Goal: Task Accomplishment & Management: Use online tool/utility

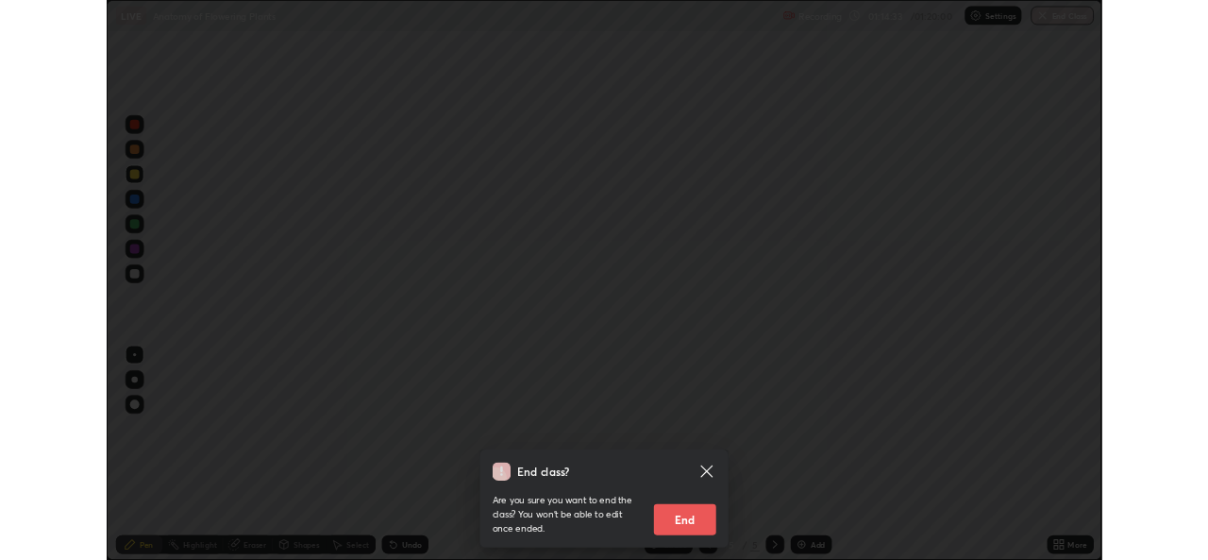
scroll to position [680, 1208]
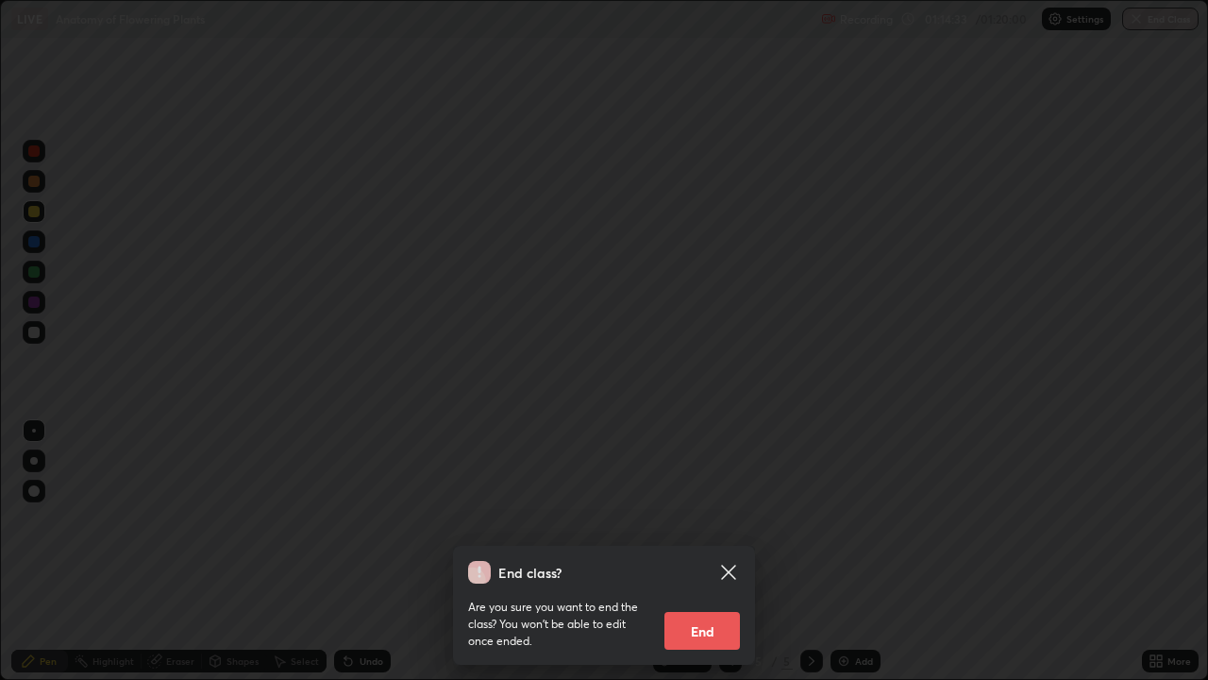
click at [730, 622] on button "End" at bounding box center [702, 631] width 76 height 38
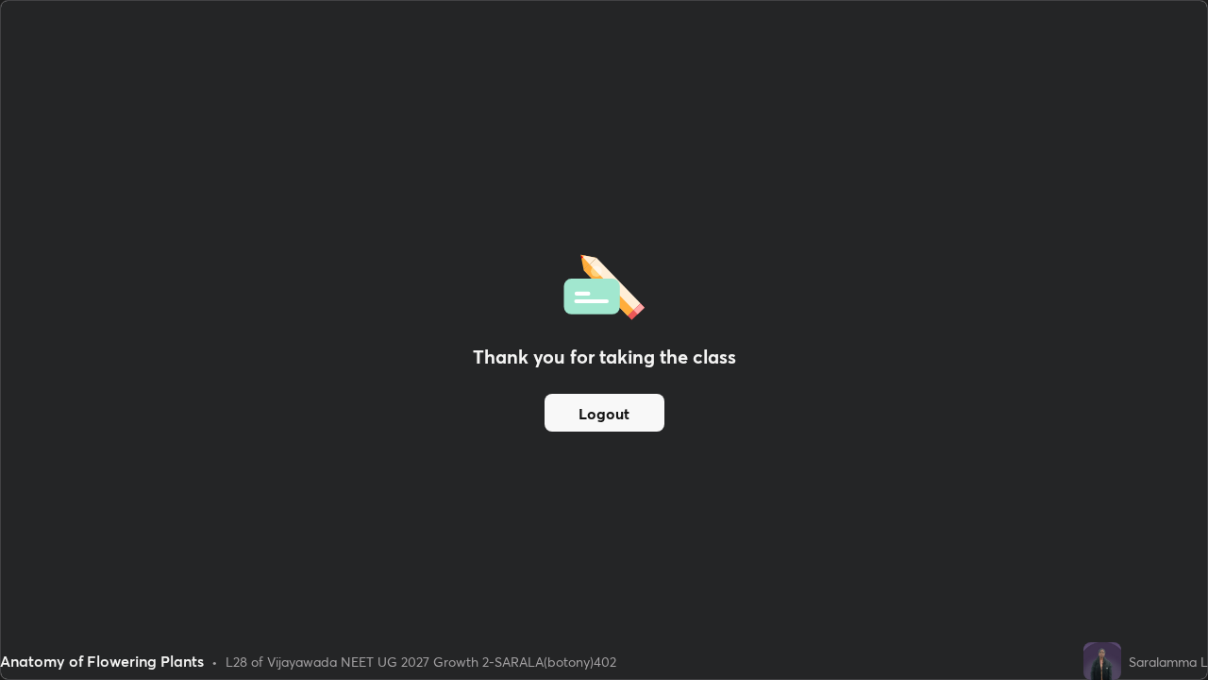
click at [646, 401] on button "Logout" at bounding box center [605, 413] width 120 height 38
click at [636, 405] on button "Logout" at bounding box center [605, 413] width 120 height 38
click at [640, 412] on button "Logout" at bounding box center [605, 413] width 120 height 38
click at [640, 418] on button "Logout" at bounding box center [605, 413] width 120 height 38
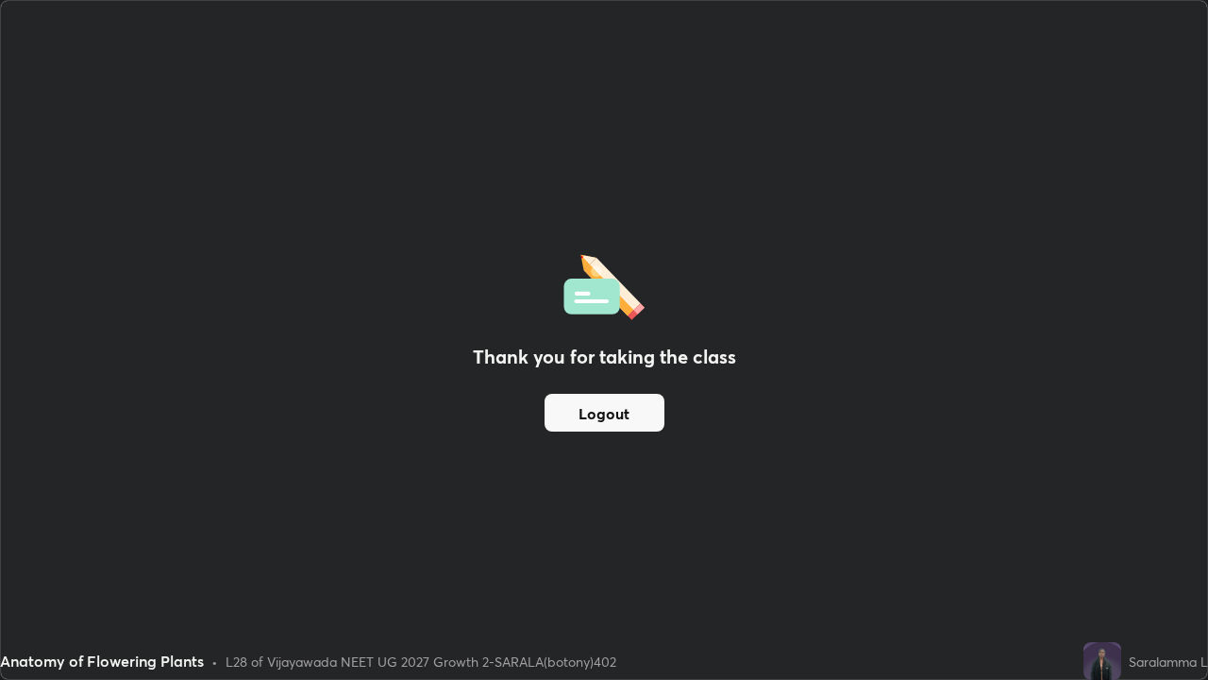
click at [633, 417] on button "Logout" at bounding box center [605, 413] width 120 height 38
click at [628, 413] on button "Logout" at bounding box center [605, 413] width 120 height 38
click at [629, 417] on button "Logout" at bounding box center [605, 413] width 120 height 38
click at [633, 421] on button "Logout" at bounding box center [605, 413] width 120 height 38
click at [635, 420] on button "Logout" at bounding box center [605, 413] width 120 height 38
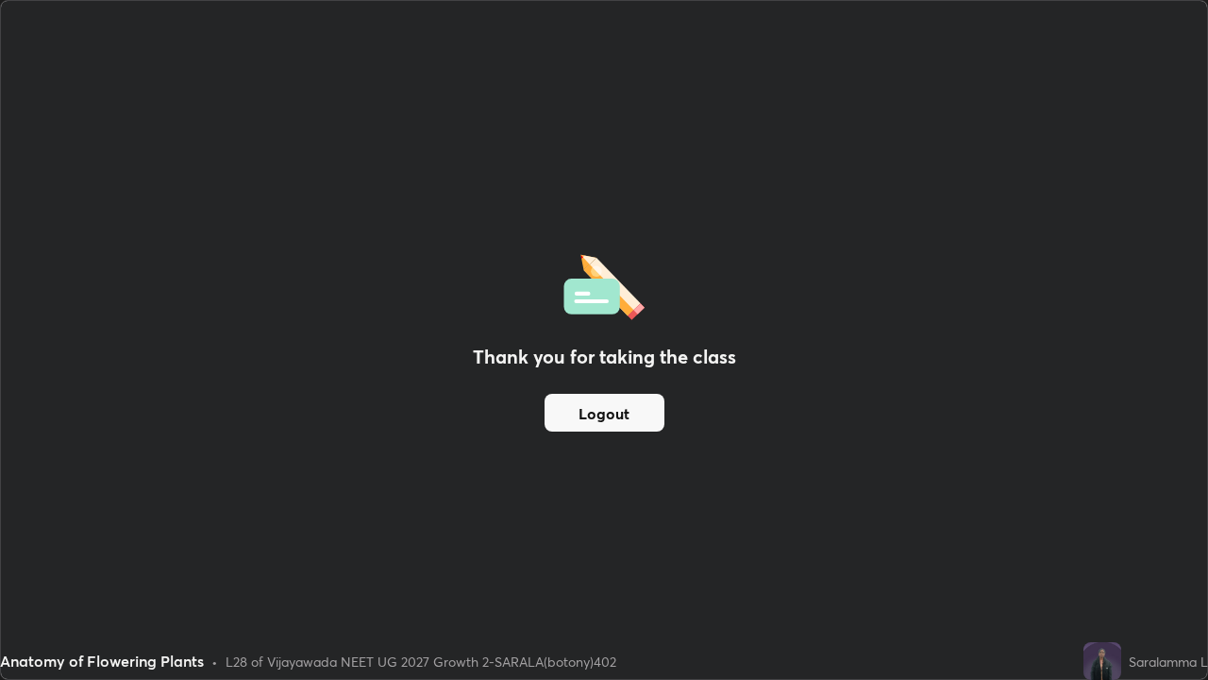
click at [635, 420] on button "Logout" at bounding box center [605, 413] width 120 height 38
click at [614, 66] on div "Thank you for taking the class Logout" at bounding box center [604, 340] width 1206 height 678
click at [610, 70] on div "Thank you for taking the class Logout" at bounding box center [604, 340] width 1206 height 678
click at [772, 245] on div "Thank you for taking the class Logout" at bounding box center [604, 340] width 1206 height 678
click at [1057, 61] on div "Recording has stopped Please call center admin to check" at bounding box center [999, 78] width 189 height 44
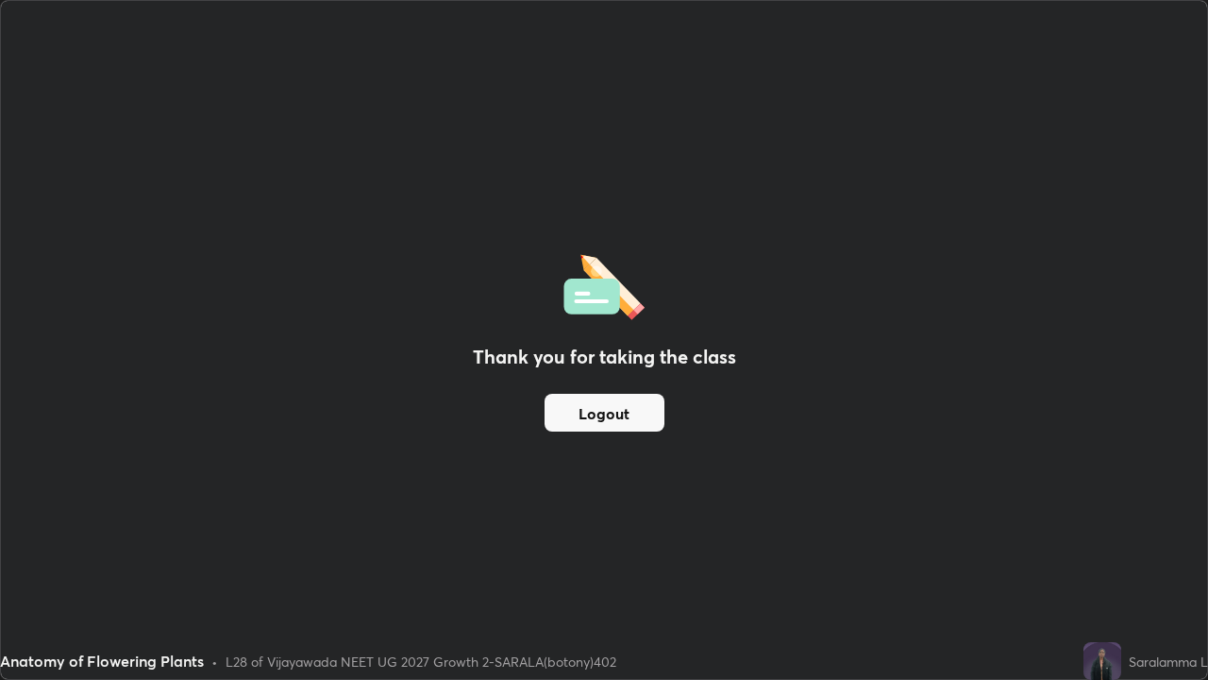
click at [613, 63] on div "Thank you for taking the class Logout" at bounding box center [604, 340] width 1206 height 678
click at [614, 74] on div "Thank you for taking the class Logout" at bounding box center [604, 340] width 1206 height 678
click at [617, 65] on div "Thank you for taking the class Logout" at bounding box center [604, 340] width 1206 height 678
click at [614, 69] on div "Thank you for taking the class Logout" at bounding box center [604, 340] width 1206 height 678
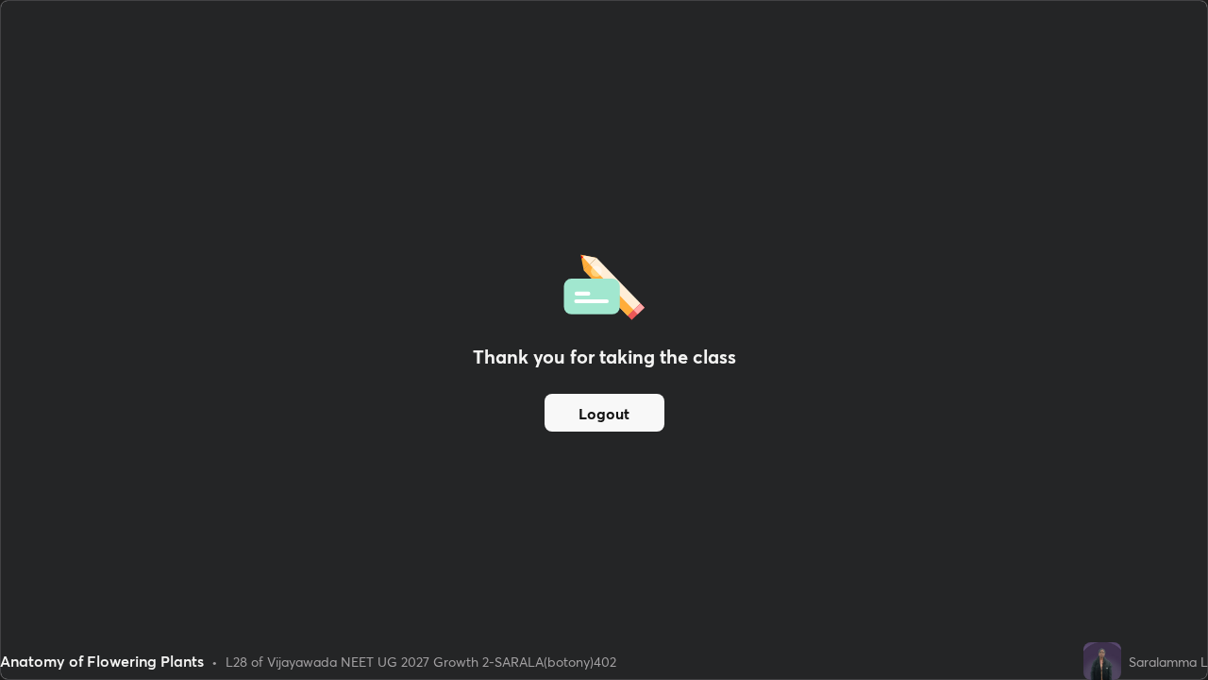
click at [670, 58] on div "Thank you for taking the class Logout" at bounding box center [604, 340] width 1206 height 678
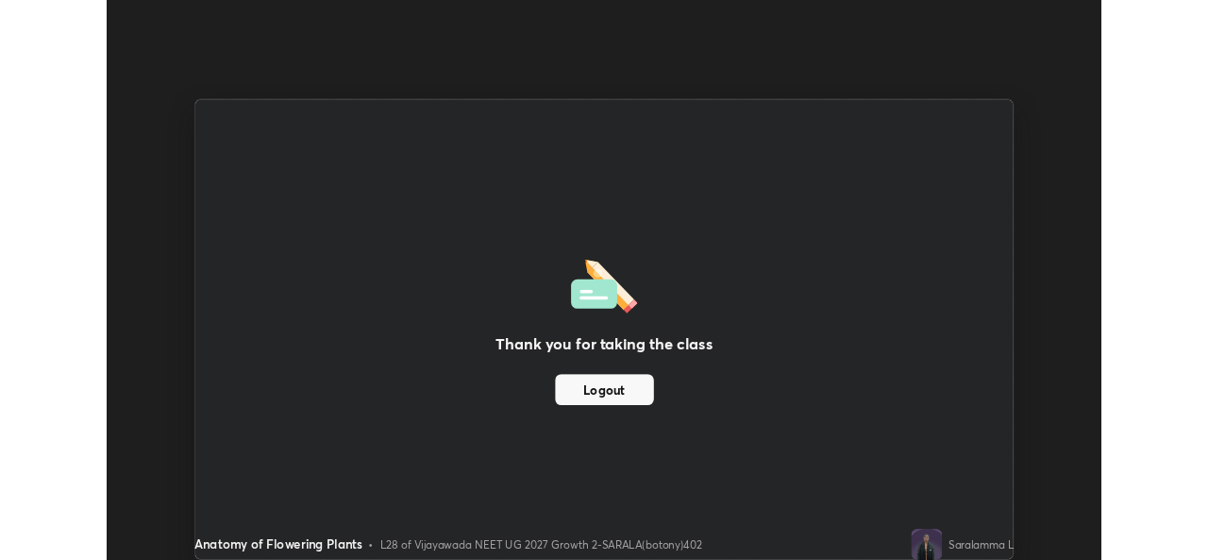
scroll to position [93827, 93178]
